Goal: Information Seeking & Learning: Learn about a topic

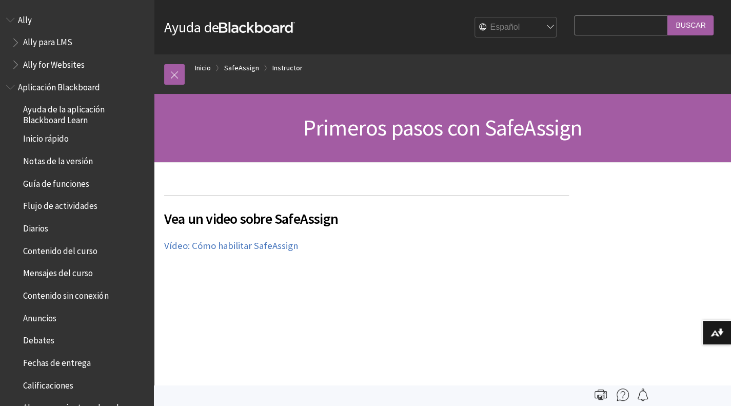
scroll to position [878, 0]
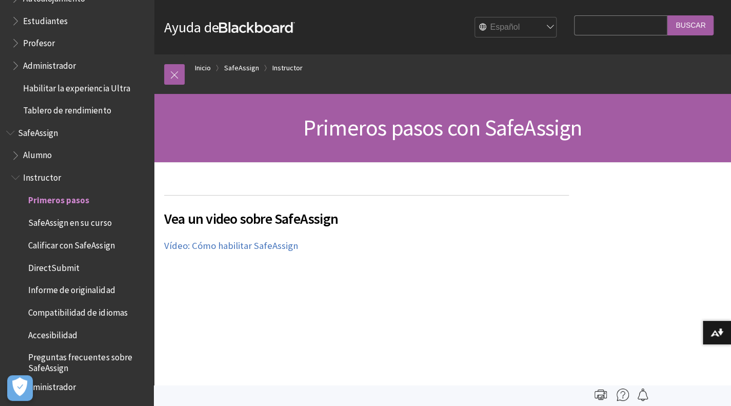
click at [459, 246] on p "Vídeo: Cómo habilitar SafeAssign" at bounding box center [366, 245] width 405 height 13
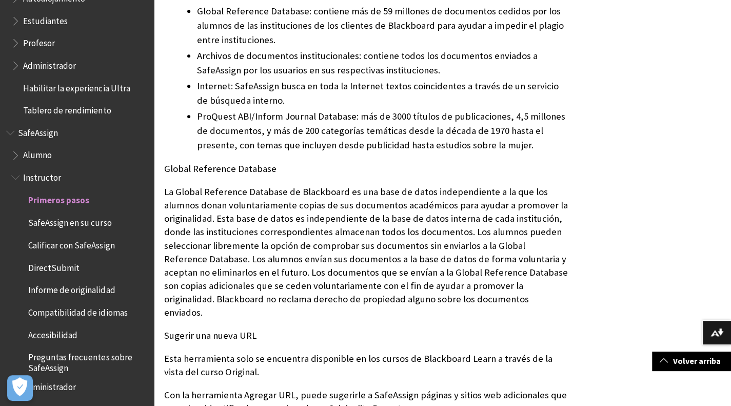
scroll to position [574, 0]
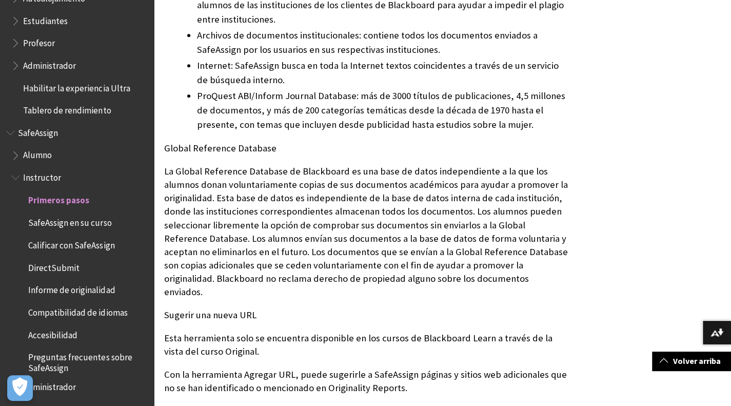
click at [80, 240] on span "Calificar con SafeAssign" at bounding box center [71, 243] width 86 height 14
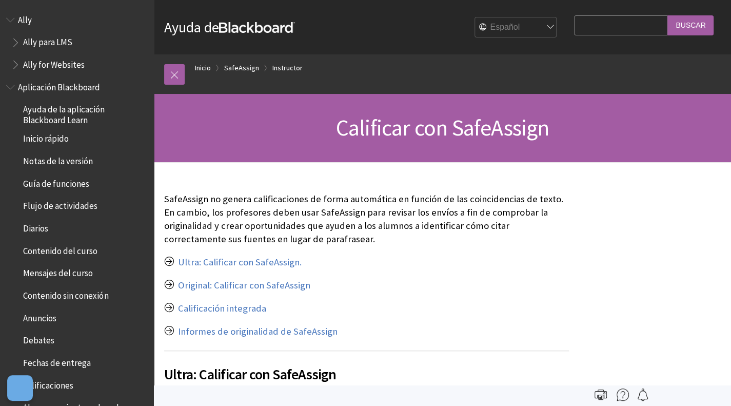
scroll to position [878, 0]
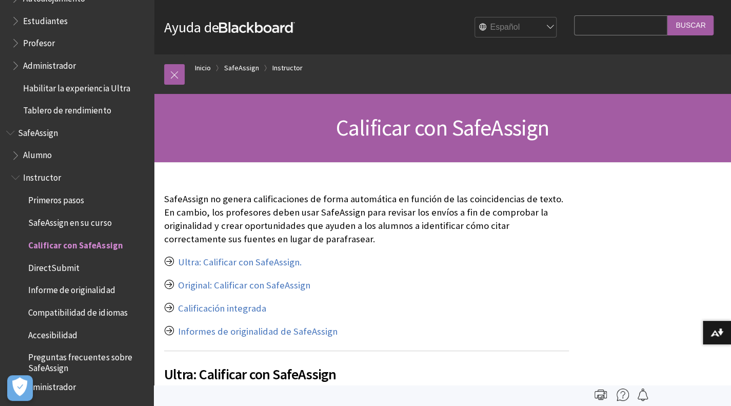
click at [347, 262] on p "Ultra: Calificar con SafeAssign." at bounding box center [366, 261] width 405 height 13
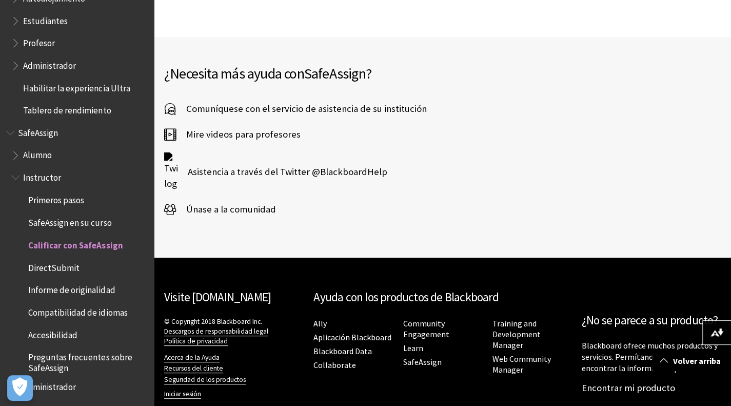
scroll to position [2085, 0]
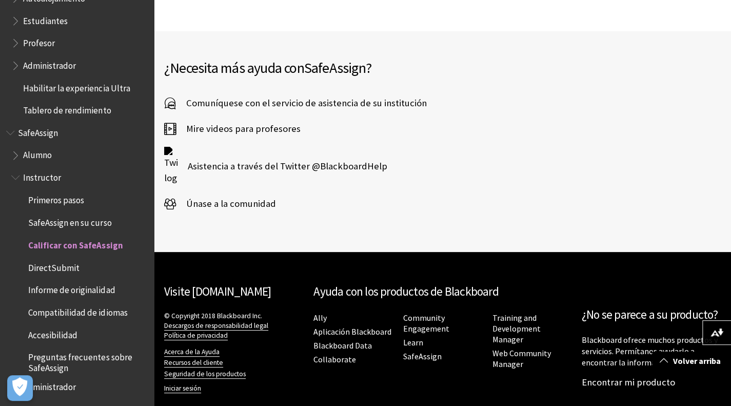
click at [46, 17] on span "Estudiantes" at bounding box center [45, 19] width 45 height 14
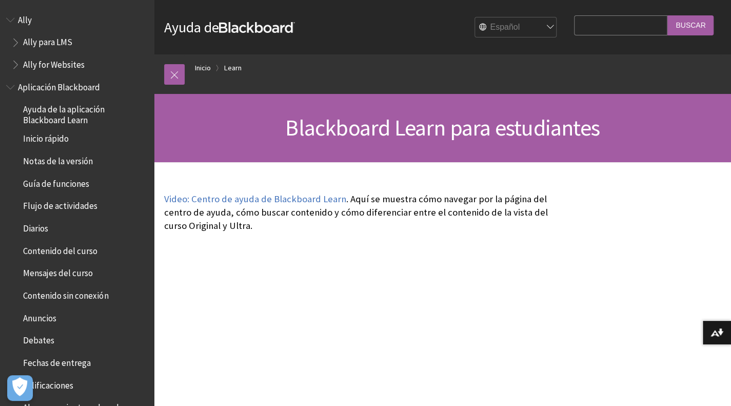
scroll to position [874, 0]
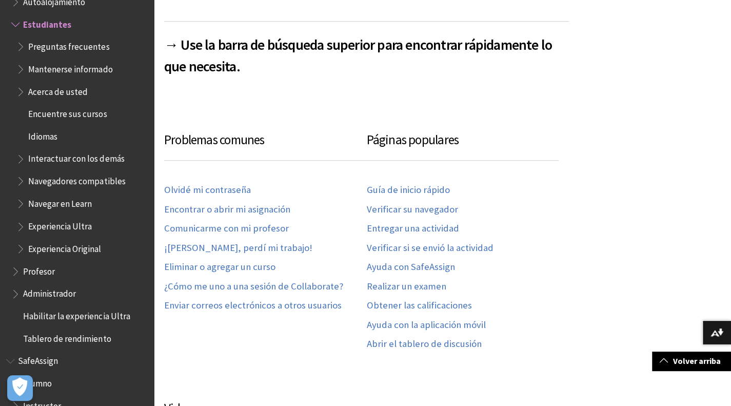
scroll to position [492, 0]
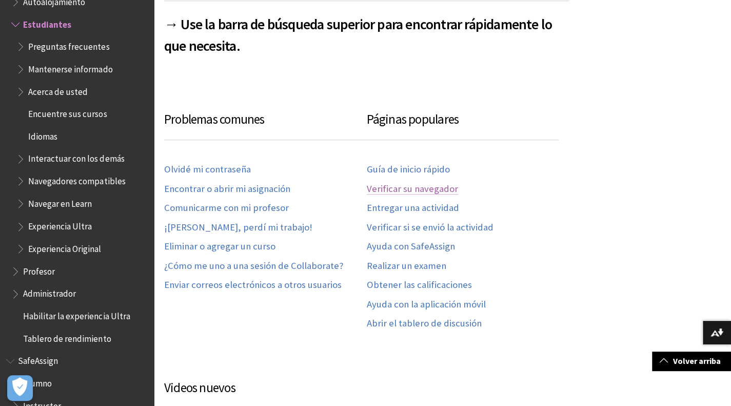
click at [434, 187] on link "Verificar su navegador" at bounding box center [412, 189] width 91 height 12
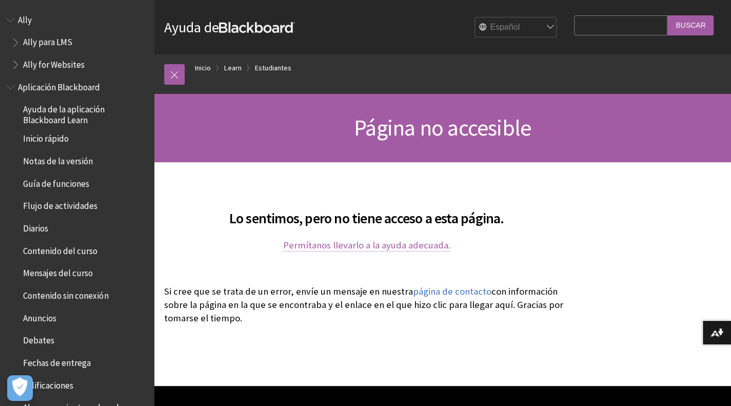
click at [329, 246] on link "Permítanos llevarlo a la ayuda adecuada." at bounding box center [366, 245] width 167 height 12
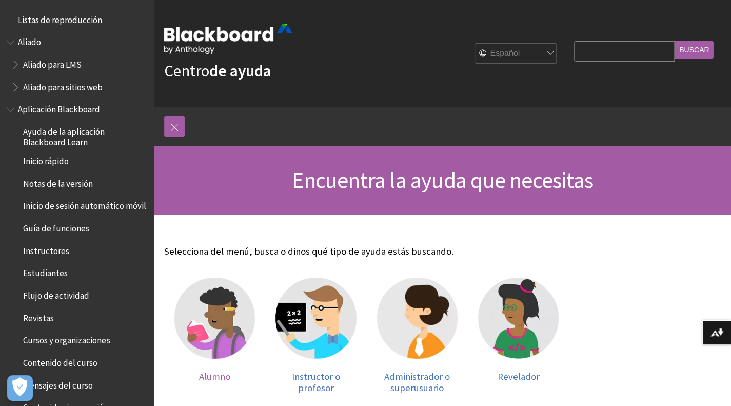
click at [217, 321] on img at bounding box center [214, 317] width 81 height 81
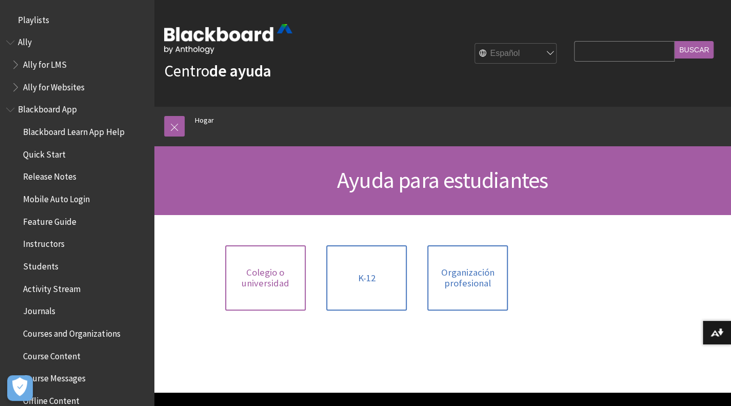
click at [280, 289] on link "Colegio o universidad" at bounding box center [265, 277] width 81 height 65
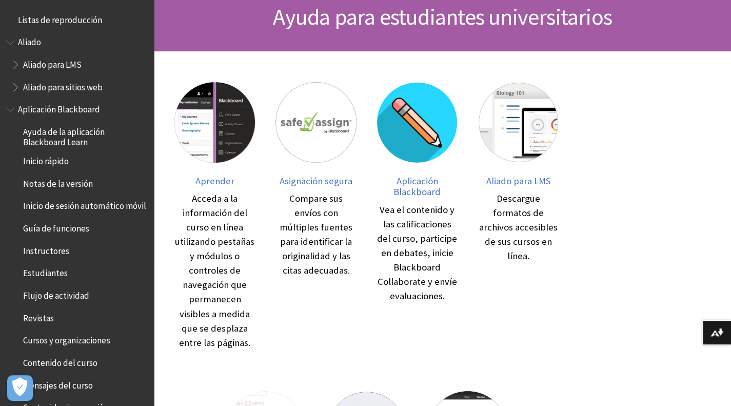
scroll to position [164, 0]
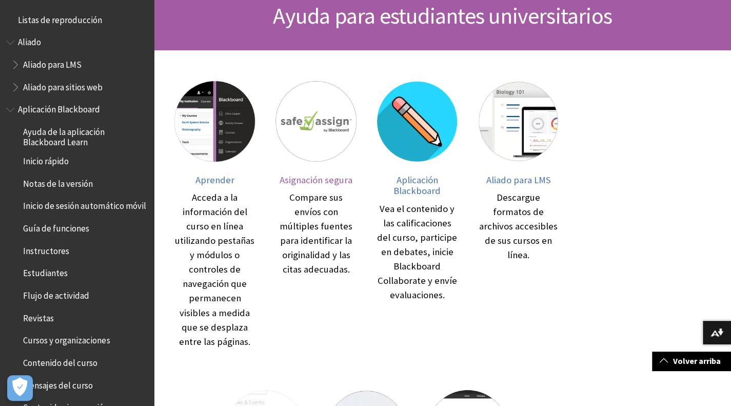
click at [336, 192] on font "Compare sus envíos con múltiples fuentes para identificar la originalidad y las…" at bounding box center [316, 233] width 73 height 84
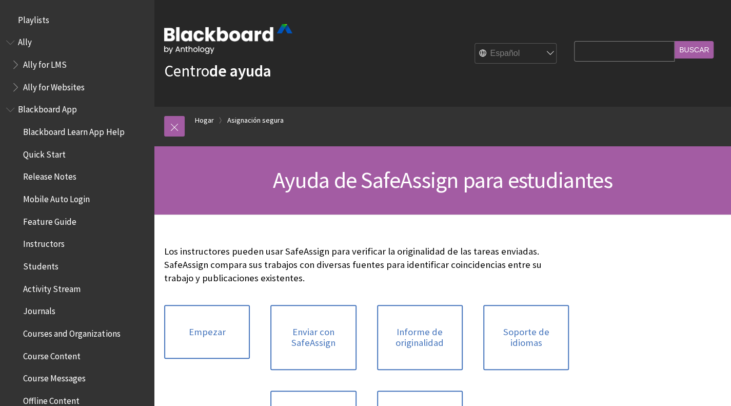
scroll to position [1155, 0]
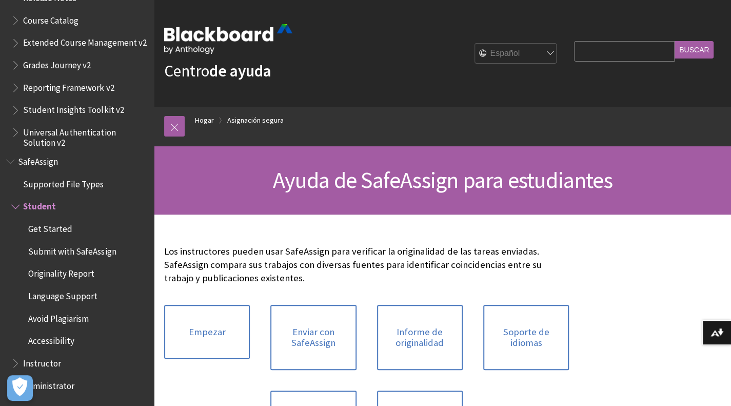
click at [600, 258] on div at bounding box center [442, 364] width 577 height 301
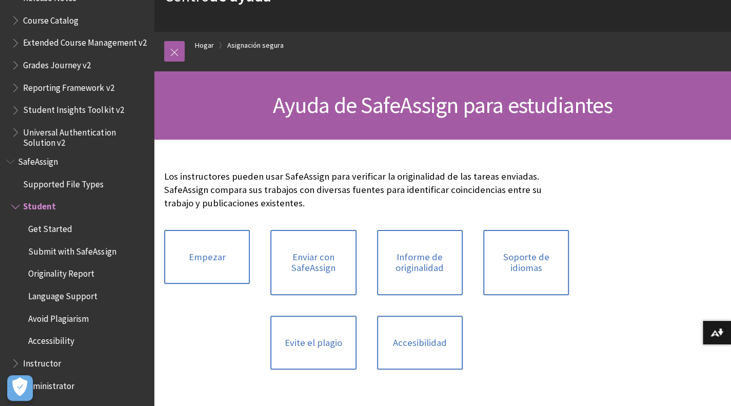
scroll to position [82, 0]
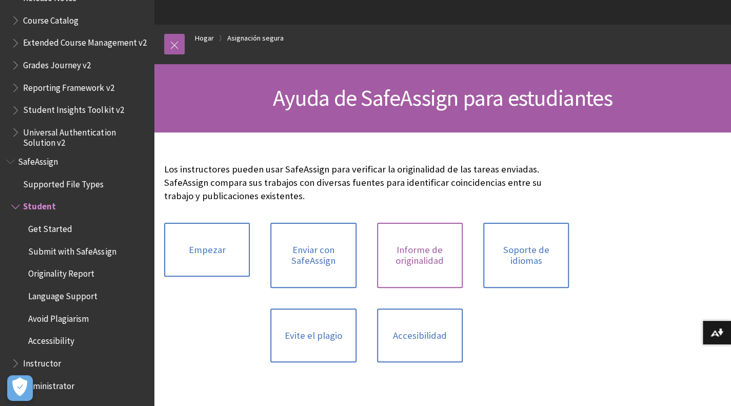
click at [431, 257] on font "Informe de originalidad" at bounding box center [419, 255] width 48 height 23
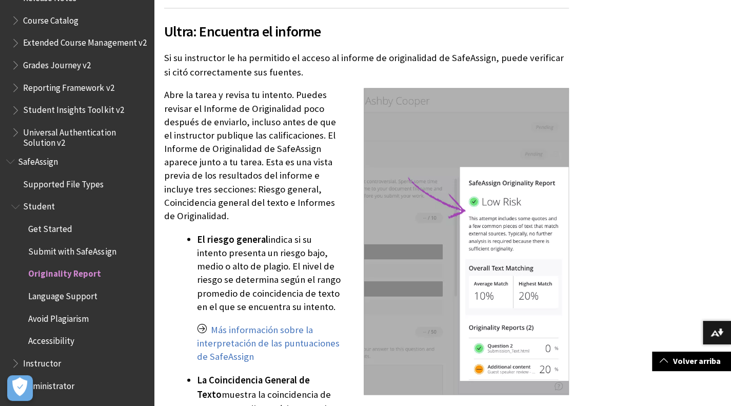
scroll to position [1046, 0]
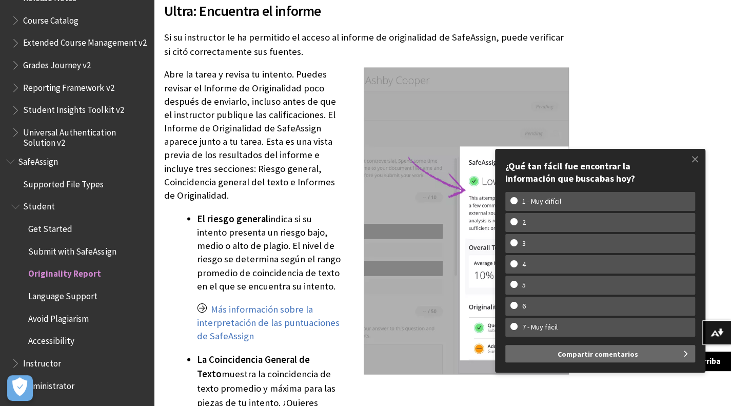
click at [329, 229] on font "indica si su intento presenta un riesgo bajo, medio o alto de plagio. El nivel …" at bounding box center [269, 251] width 144 height 79
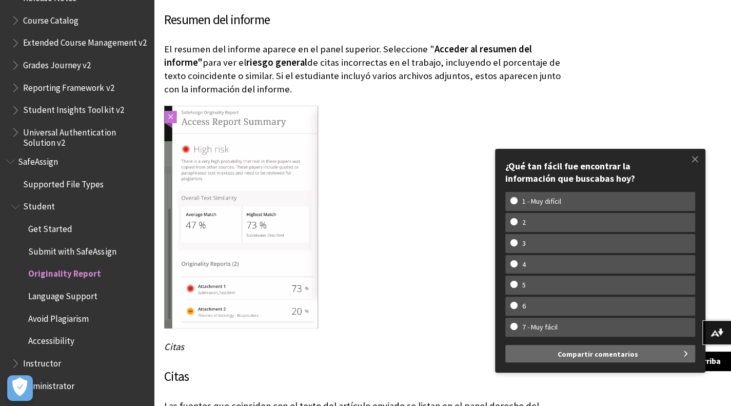
scroll to position [2072, 0]
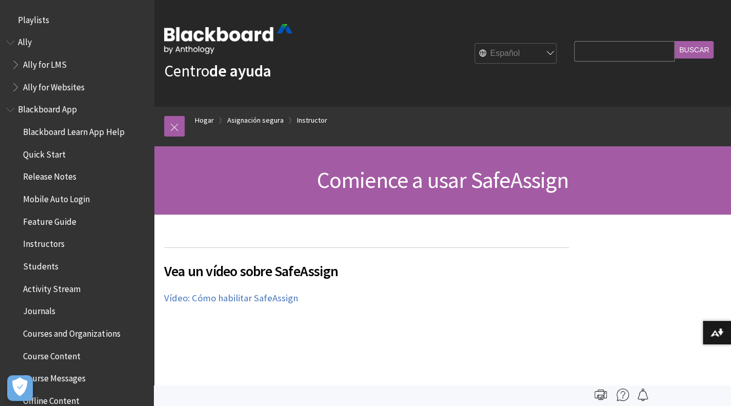
scroll to position [1200, 0]
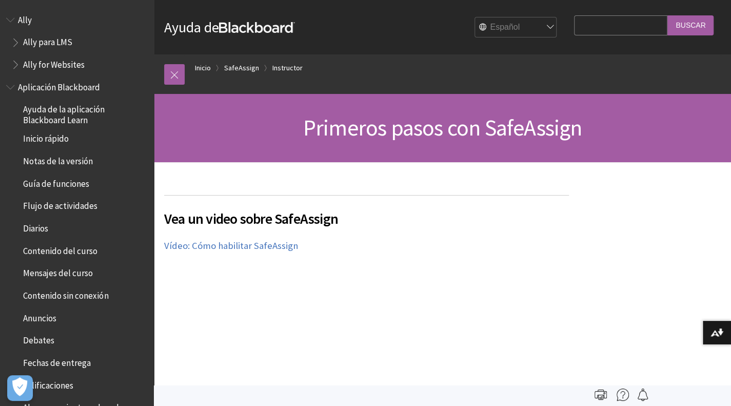
scroll to position [878, 0]
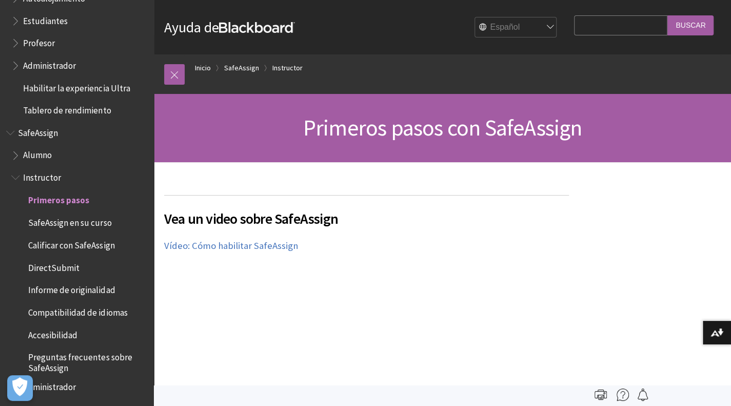
click at [450, 298] on div "Vea un video sobre SafeAssign El siguiente video narrado proporciona una repres…" at bounding box center [366, 285] width 405 height 181
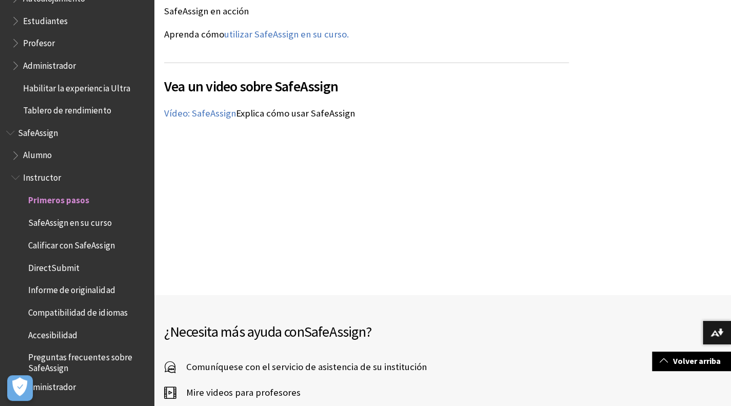
scroll to position [1477, 0]
